Goal: Task Accomplishment & Management: Complete application form

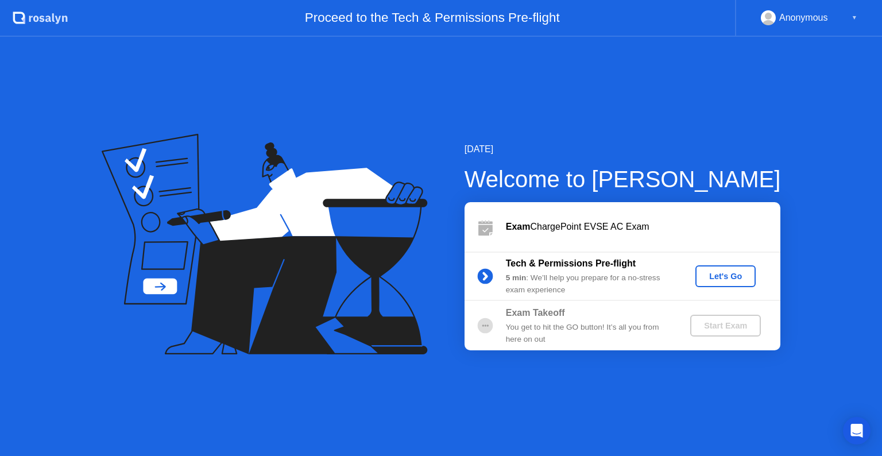
click at [735, 279] on div "Let's Go" at bounding box center [725, 276] width 51 height 9
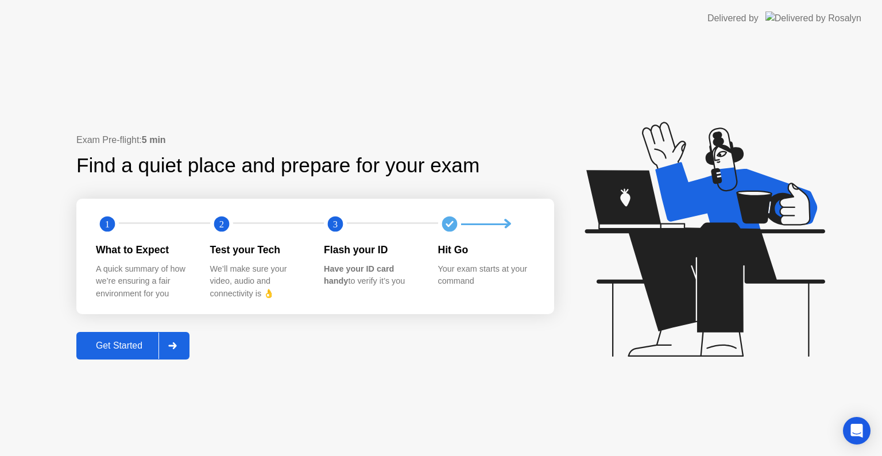
click at [117, 341] on div "Get Started" at bounding box center [119, 346] width 79 height 10
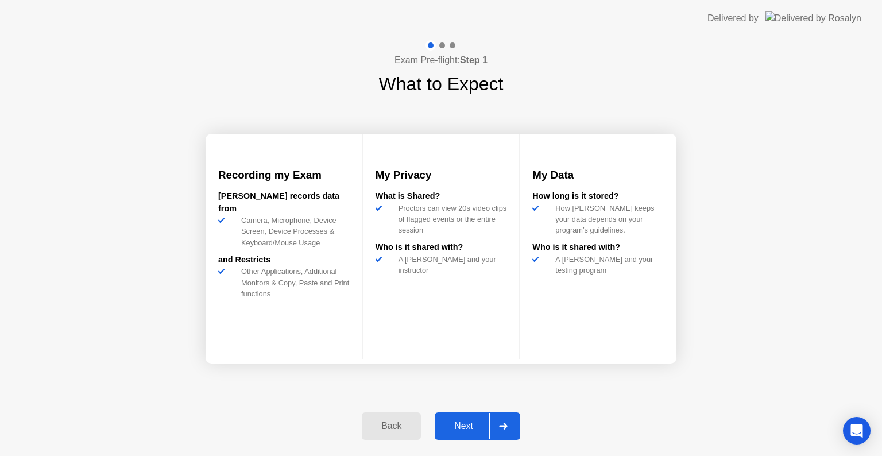
click at [469, 423] on div "Next" at bounding box center [463, 426] width 51 height 10
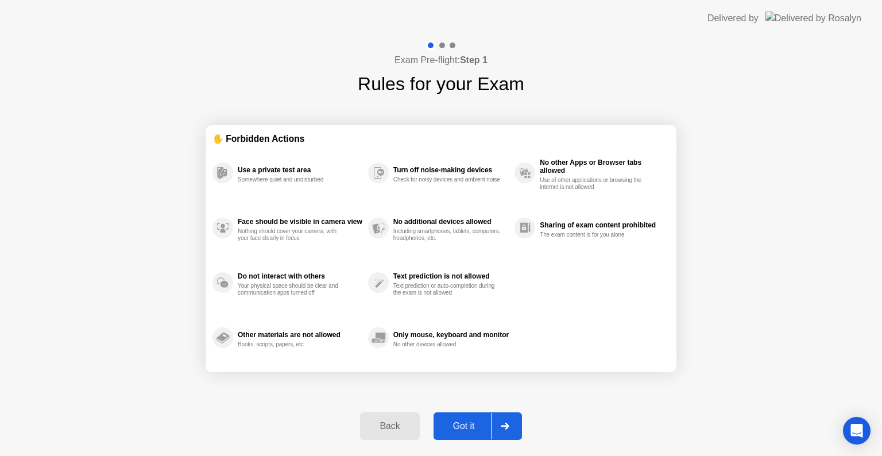
click at [469, 423] on div "Got it" at bounding box center [464, 426] width 54 height 10
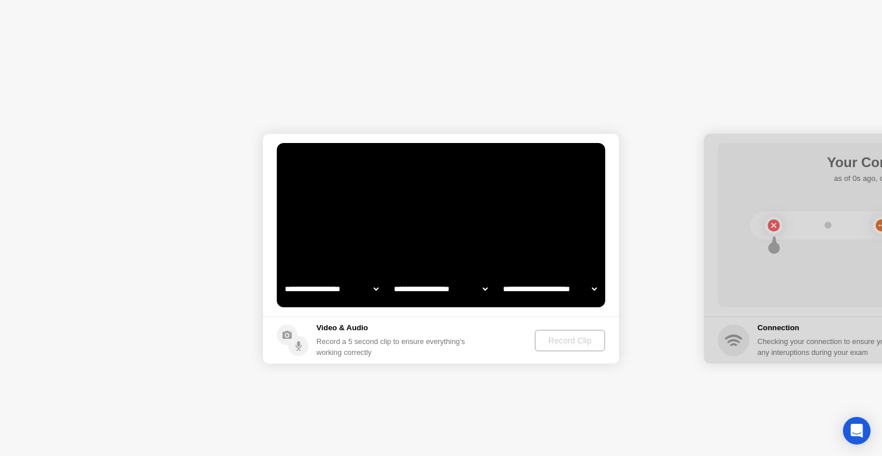
select select "**********"
select select "*******"
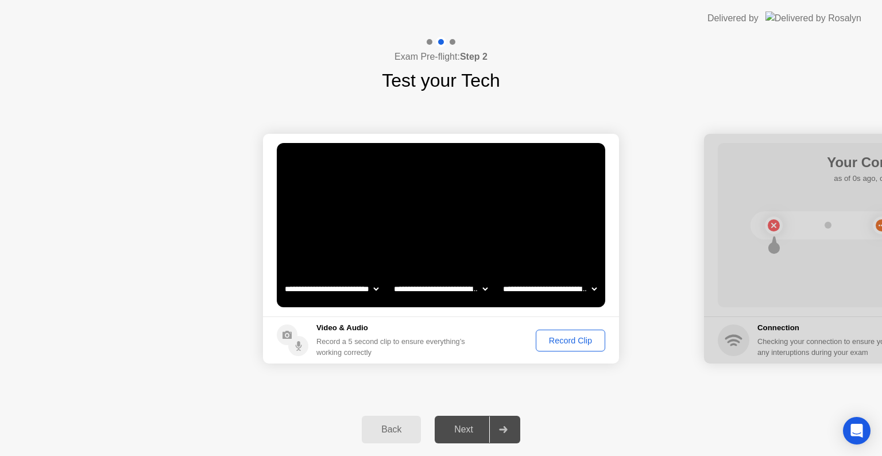
click at [470, 427] on div "Next" at bounding box center [463, 430] width 51 height 10
click at [580, 341] on div "Record Clip" at bounding box center [570, 340] width 61 height 9
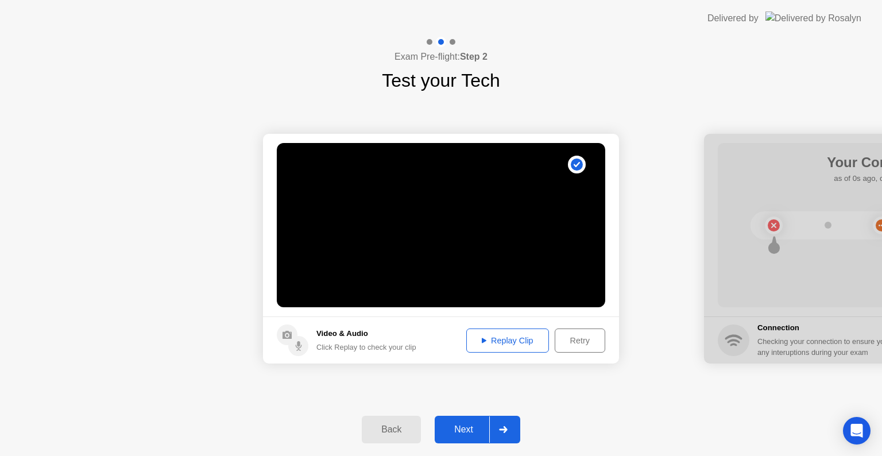
click at [503, 336] on div "Replay Clip" at bounding box center [507, 340] width 75 height 9
click at [492, 338] on div "Replay Clip" at bounding box center [507, 340] width 75 height 9
click at [466, 425] on div "Next" at bounding box center [463, 430] width 51 height 10
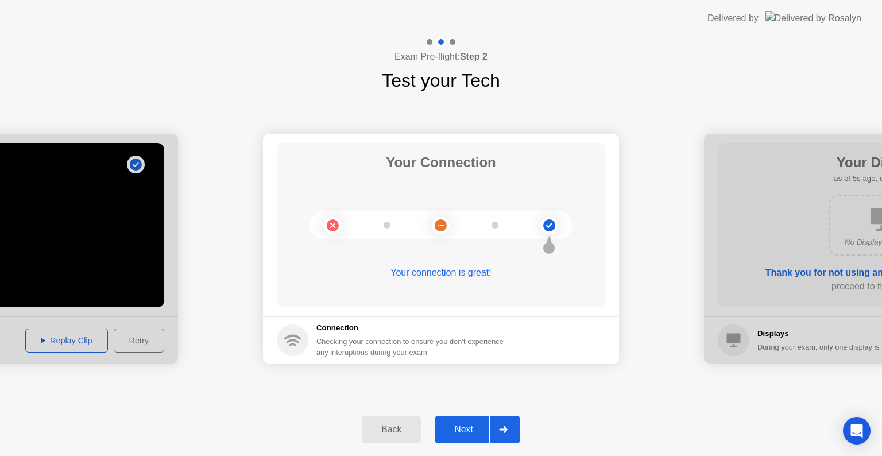
click at [484, 431] on div "Next" at bounding box center [463, 430] width 51 height 10
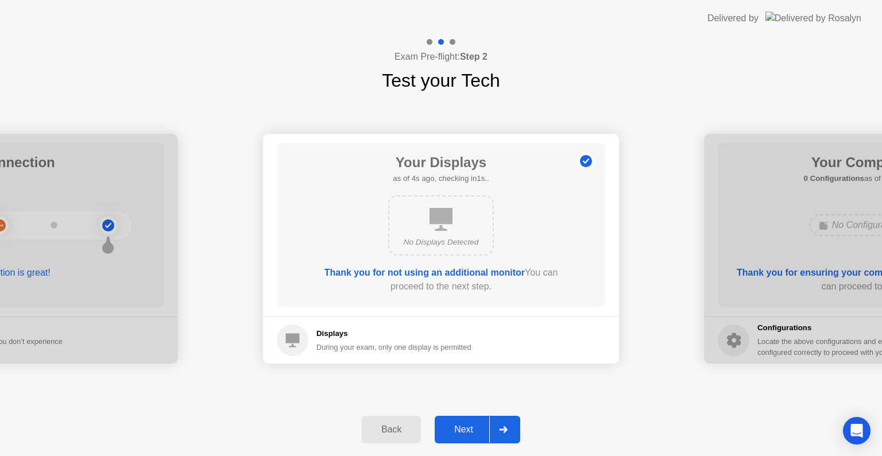
click at [477, 431] on div "Next" at bounding box center [463, 430] width 51 height 10
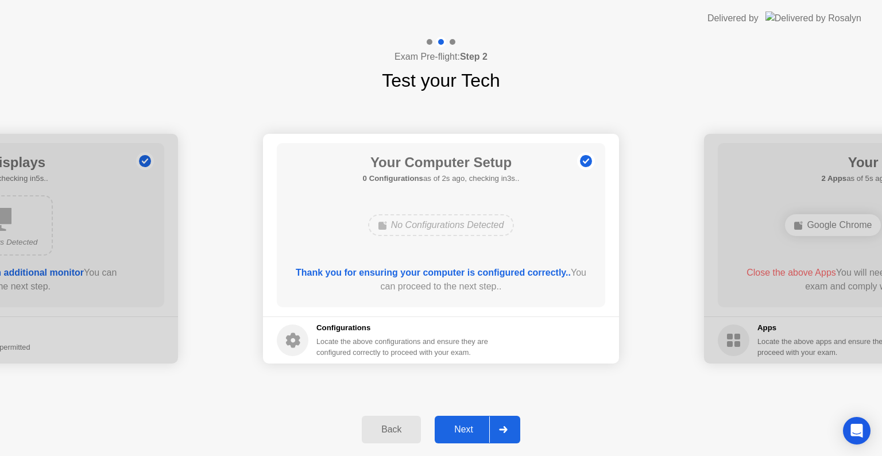
click at [477, 431] on div "Next" at bounding box center [463, 430] width 51 height 10
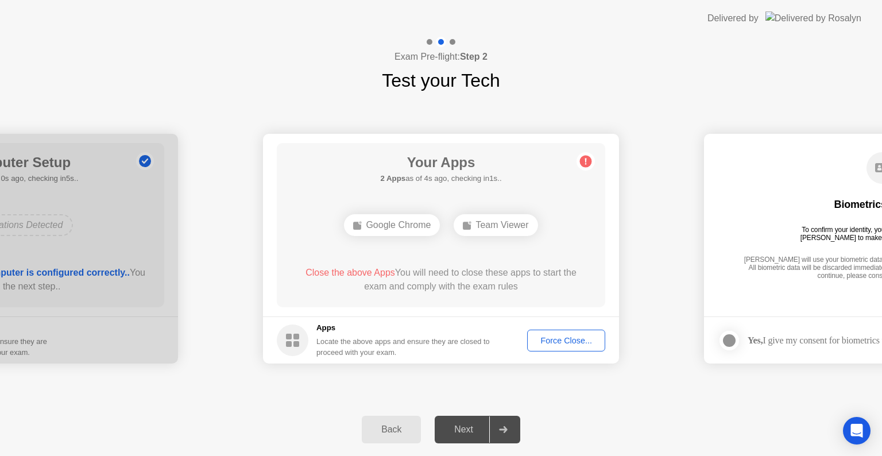
click at [572, 343] on div "Force Close..." at bounding box center [566, 340] width 70 height 9
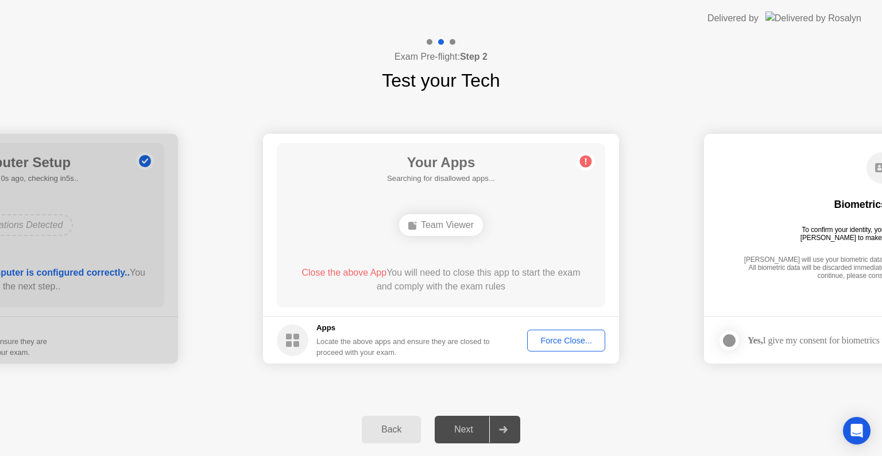
click at [565, 346] on button "Force Close..." at bounding box center [566, 341] width 78 height 22
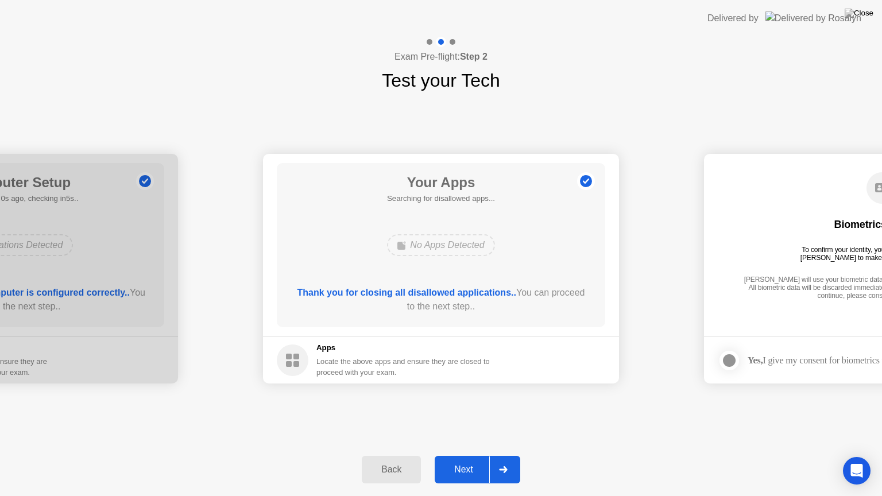
click at [460, 456] on div "Next" at bounding box center [463, 470] width 51 height 10
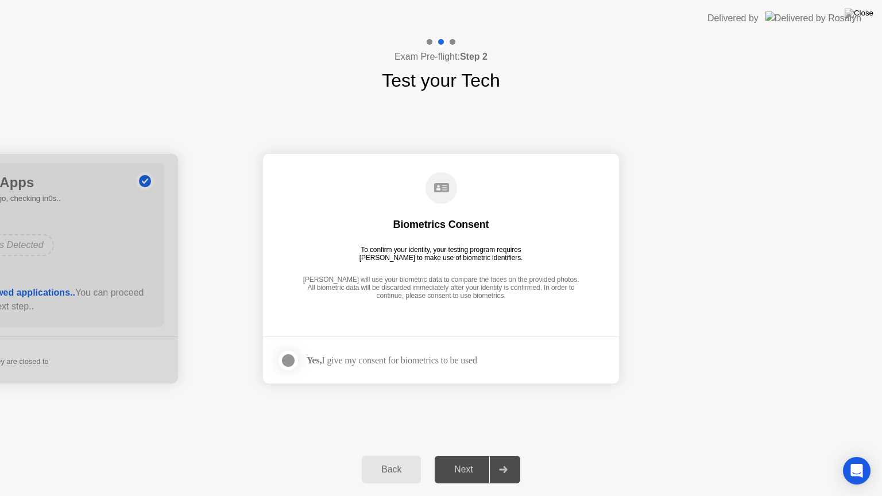
click at [460, 456] on div "Next" at bounding box center [463, 470] width 51 height 10
click at [293, 357] on div at bounding box center [288, 361] width 14 height 14
click at [466, 456] on div "Next" at bounding box center [463, 470] width 51 height 10
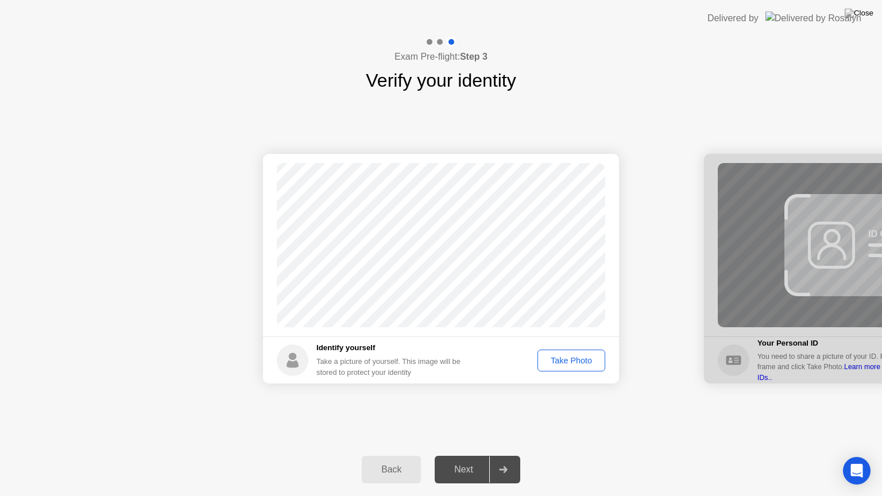
click at [573, 361] on div "Take Photo" at bounding box center [572, 360] width 60 height 9
click at [465, 456] on div "Next" at bounding box center [463, 470] width 51 height 10
